Goal: Task Accomplishment & Management: Manage account settings

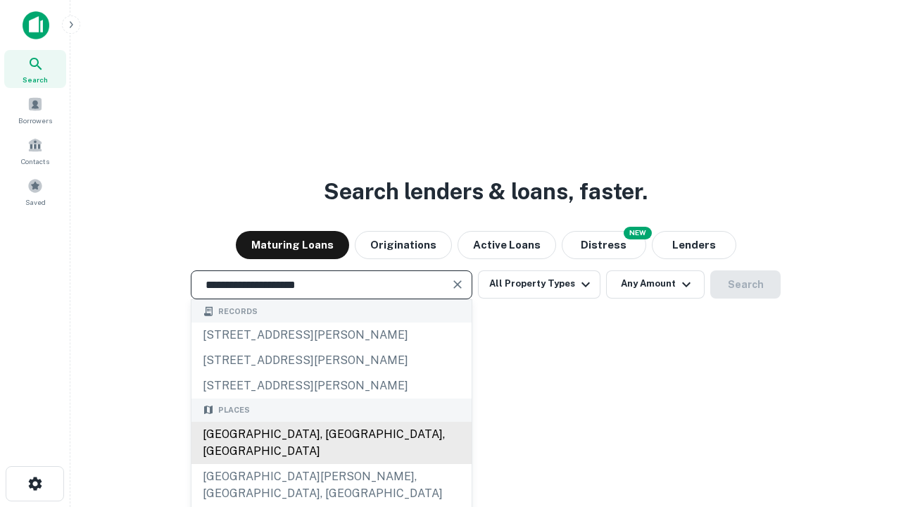
click at [331, 464] on div "[GEOGRAPHIC_DATA], [GEOGRAPHIC_DATA], [GEOGRAPHIC_DATA]" at bounding box center [332, 443] width 280 height 42
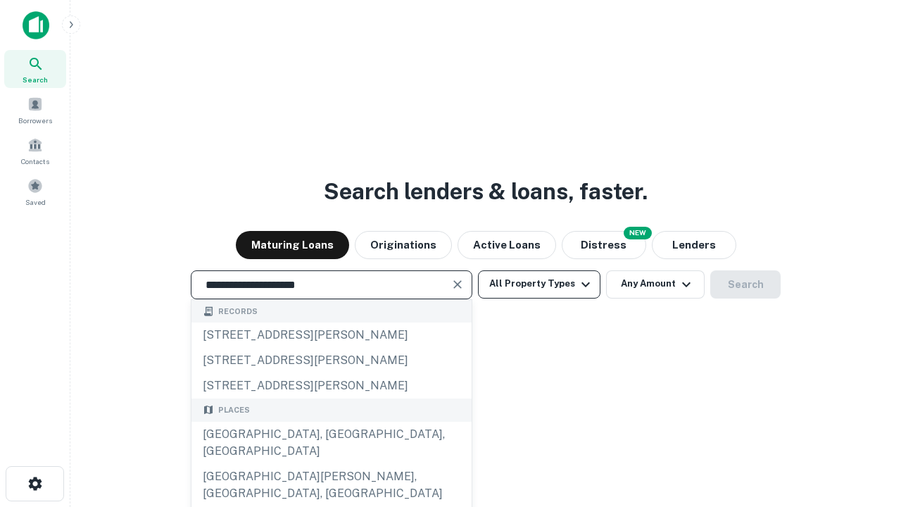
type input "**********"
click at [539, 284] on button "All Property Types" at bounding box center [539, 284] width 123 height 28
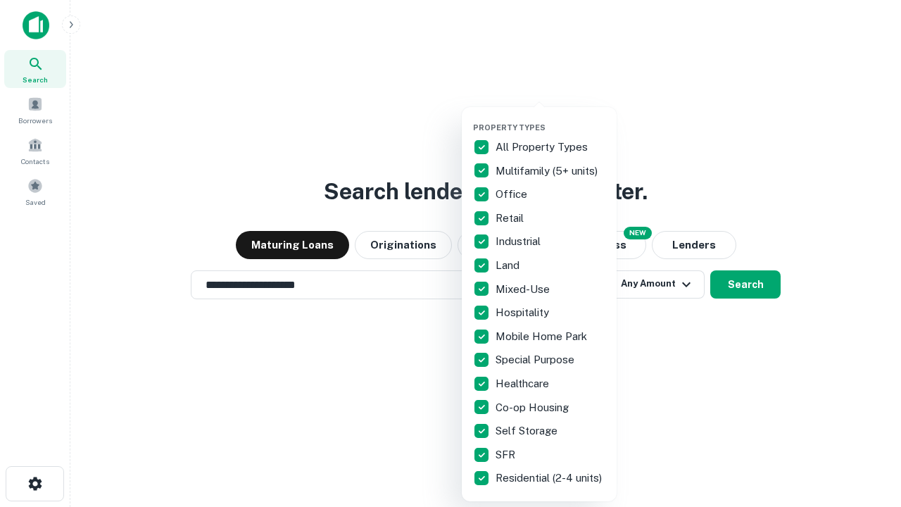
click at [551, 118] on button "button" at bounding box center [550, 118] width 155 height 1
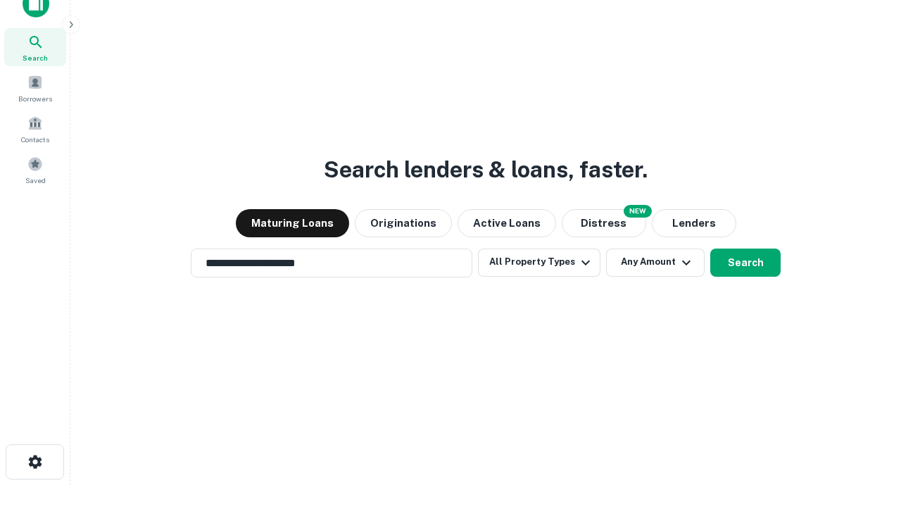
scroll to position [8, 170]
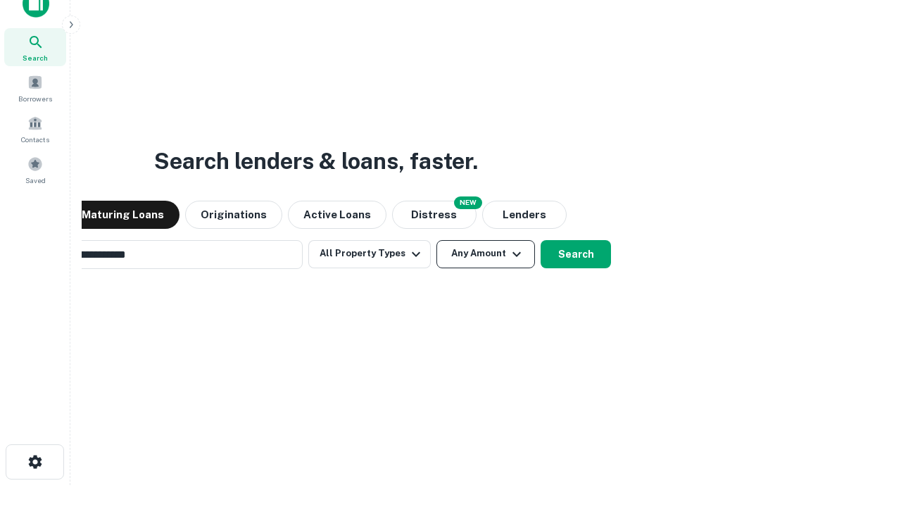
click at [437, 240] on button "Any Amount" at bounding box center [486, 254] width 99 height 28
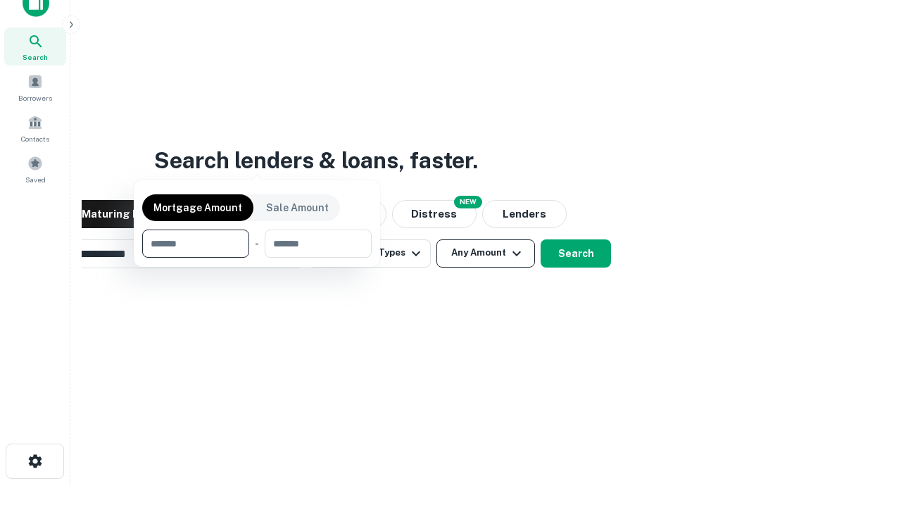
scroll to position [101, 399]
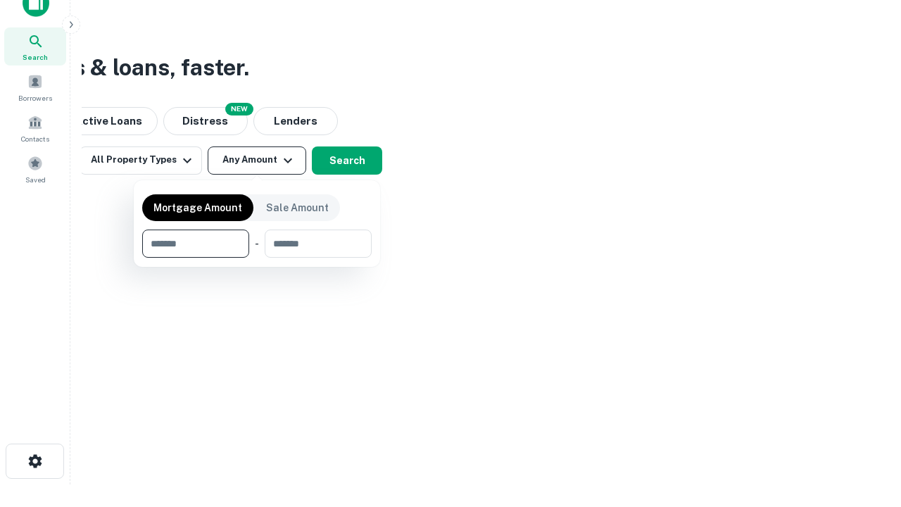
type input "*******"
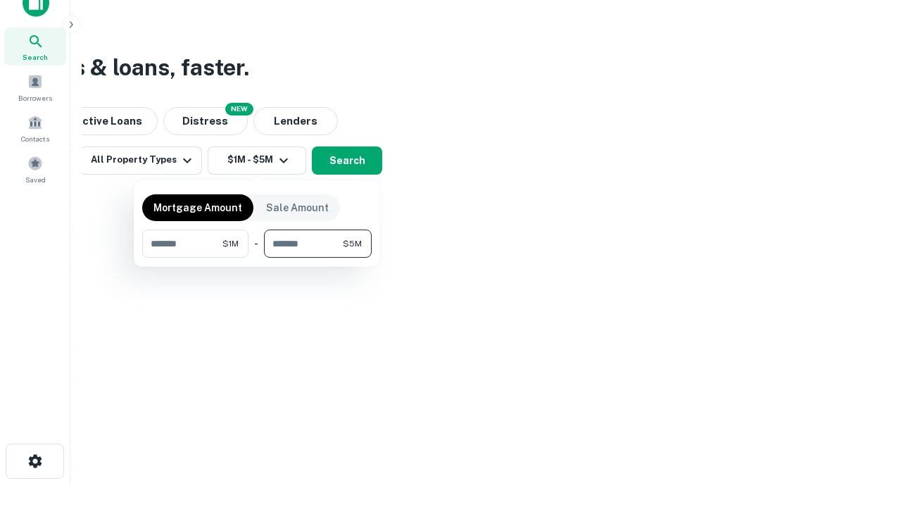
type input "*******"
click at [257, 258] on button "button" at bounding box center [257, 258] width 230 height 1
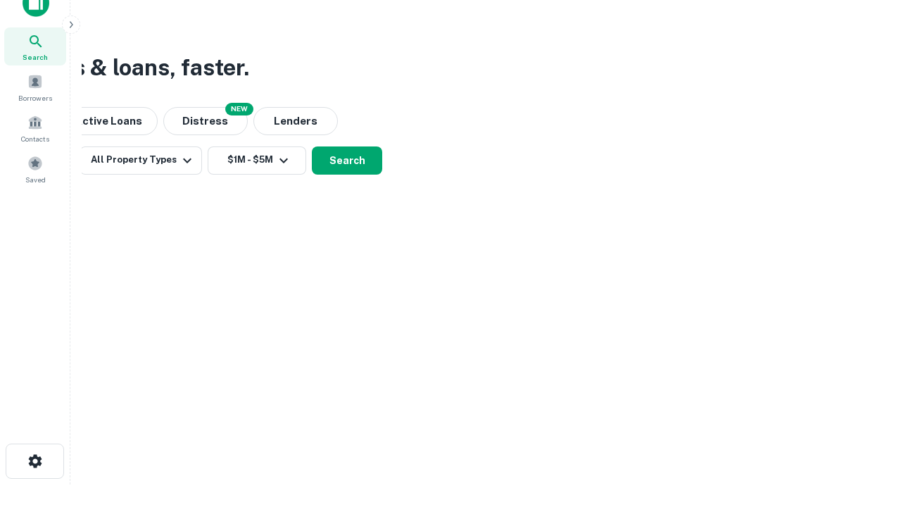
scroll to position [8, 260]
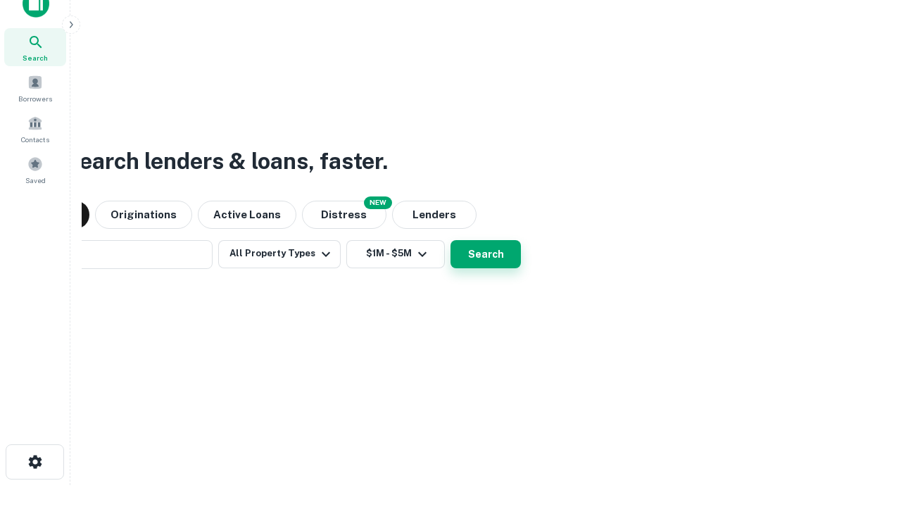
click at [451, 240] on button "Search" at bounding box center [486, 254] width 70 height 28
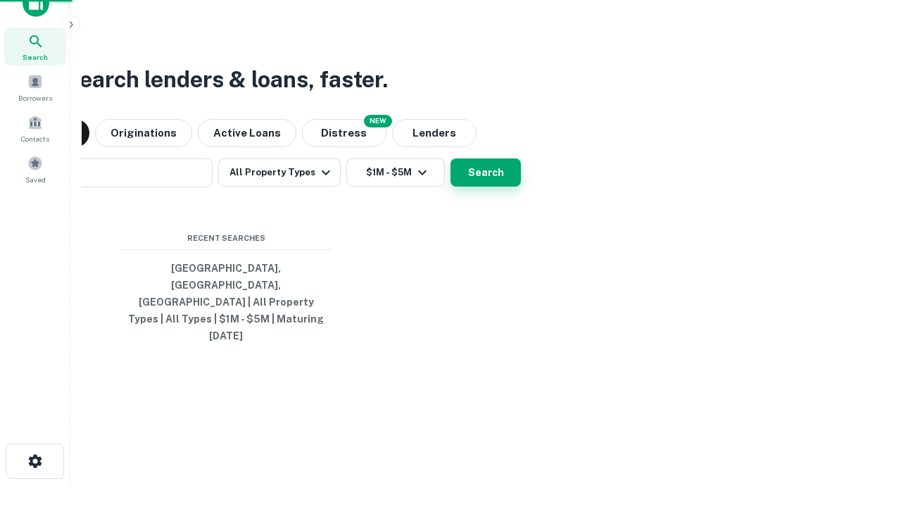
scroll to position [37, 399]
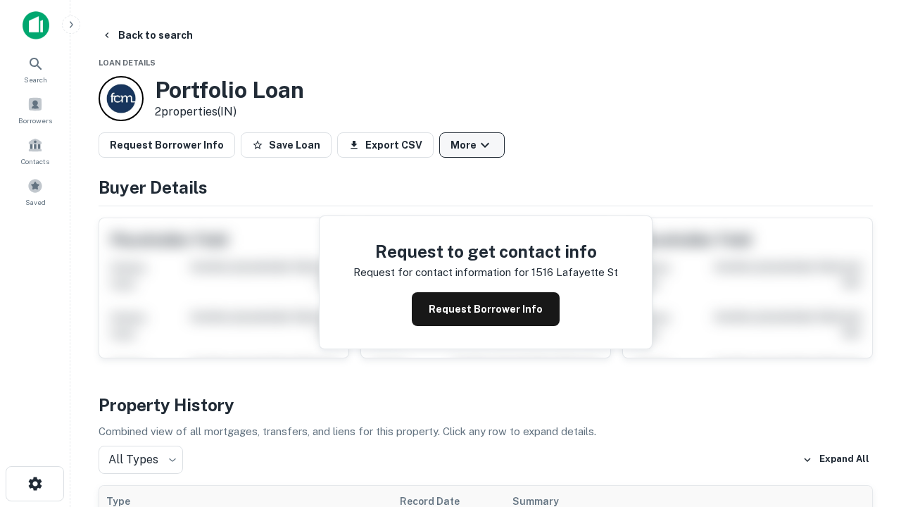
click at [472, 145] on button "More" at bounding box center [471, 144] width 65 height 25
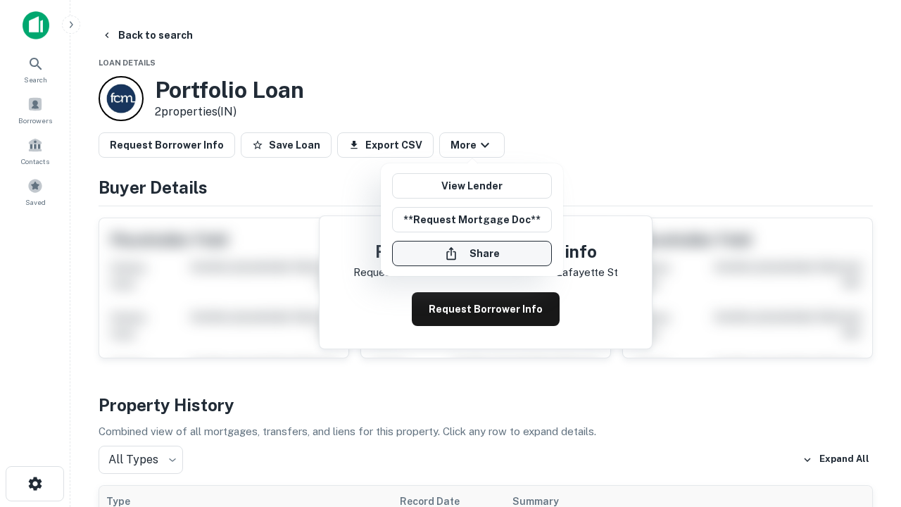
click at [472, 254] on button "Share" at bounding box center [472, 253] width 160 height 25
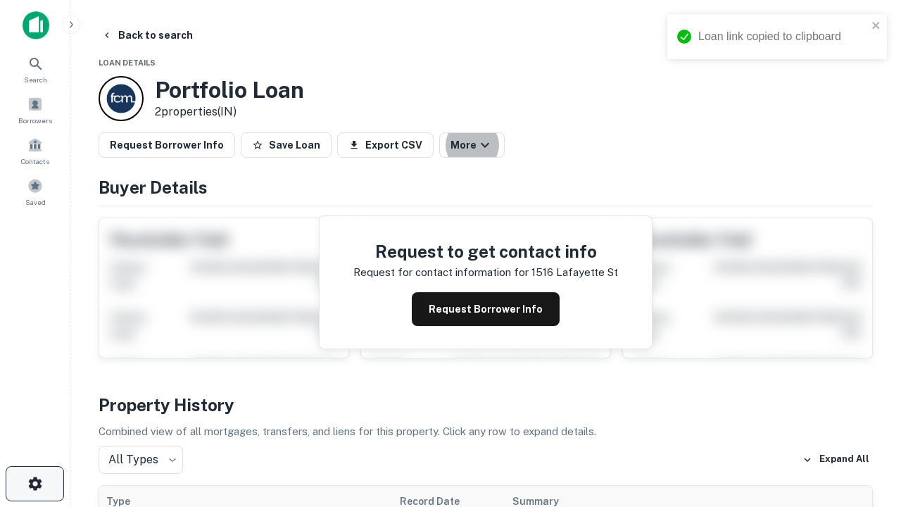
click at [35, 484] on icon "button" at bounding box center [35, 483] width 17 height 17
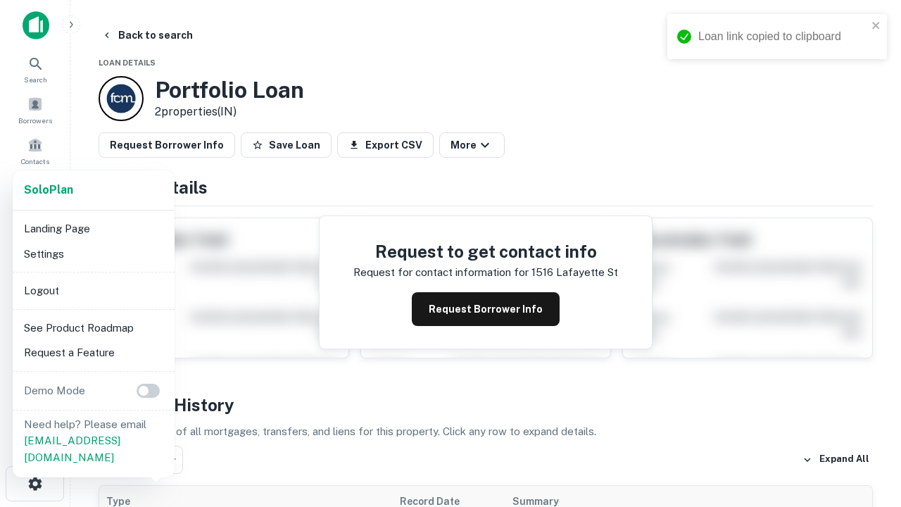
click at [93, 290] on li "Logout" at bounding box center [93, 290] width 151 height 25
